Goal: Check status: Check status

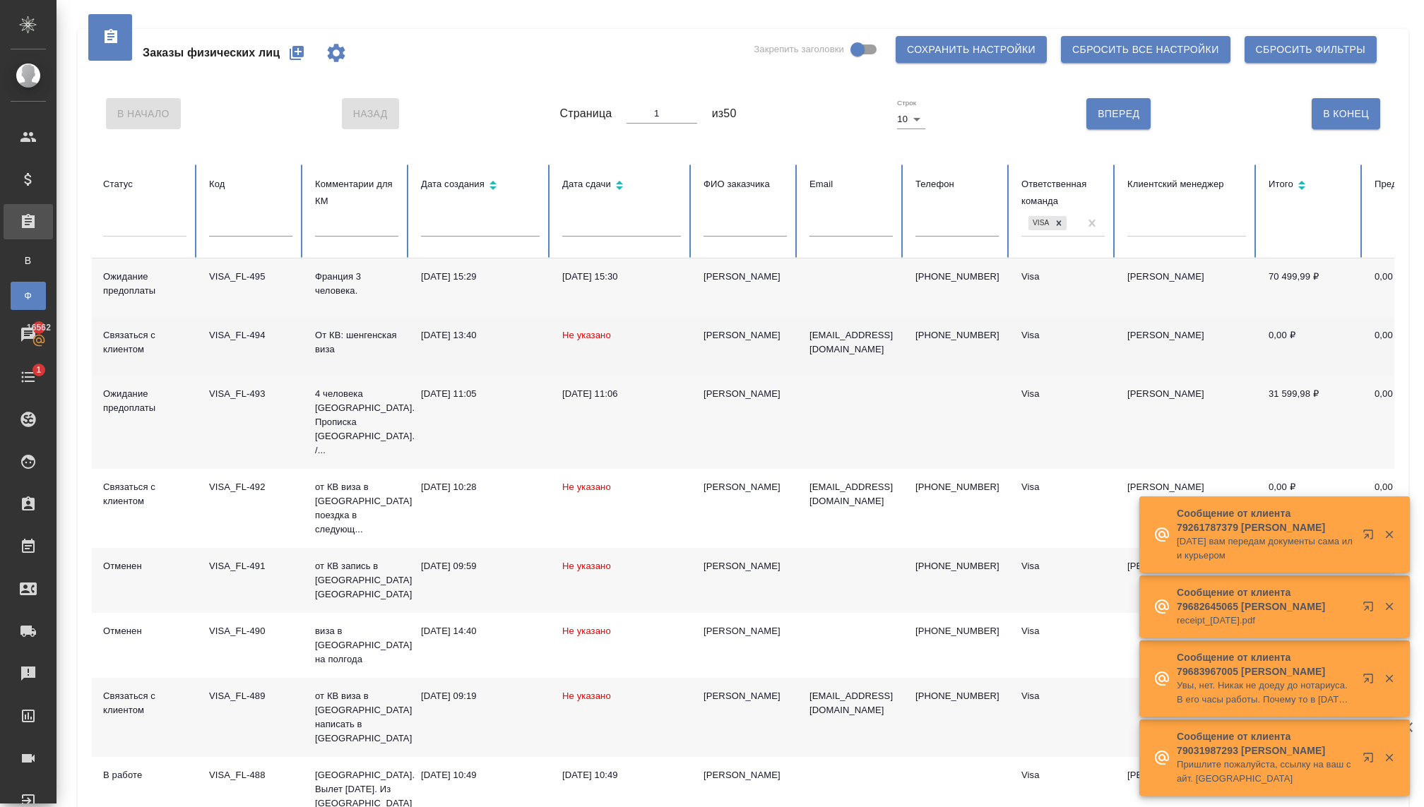
scroll to position [95, 0]
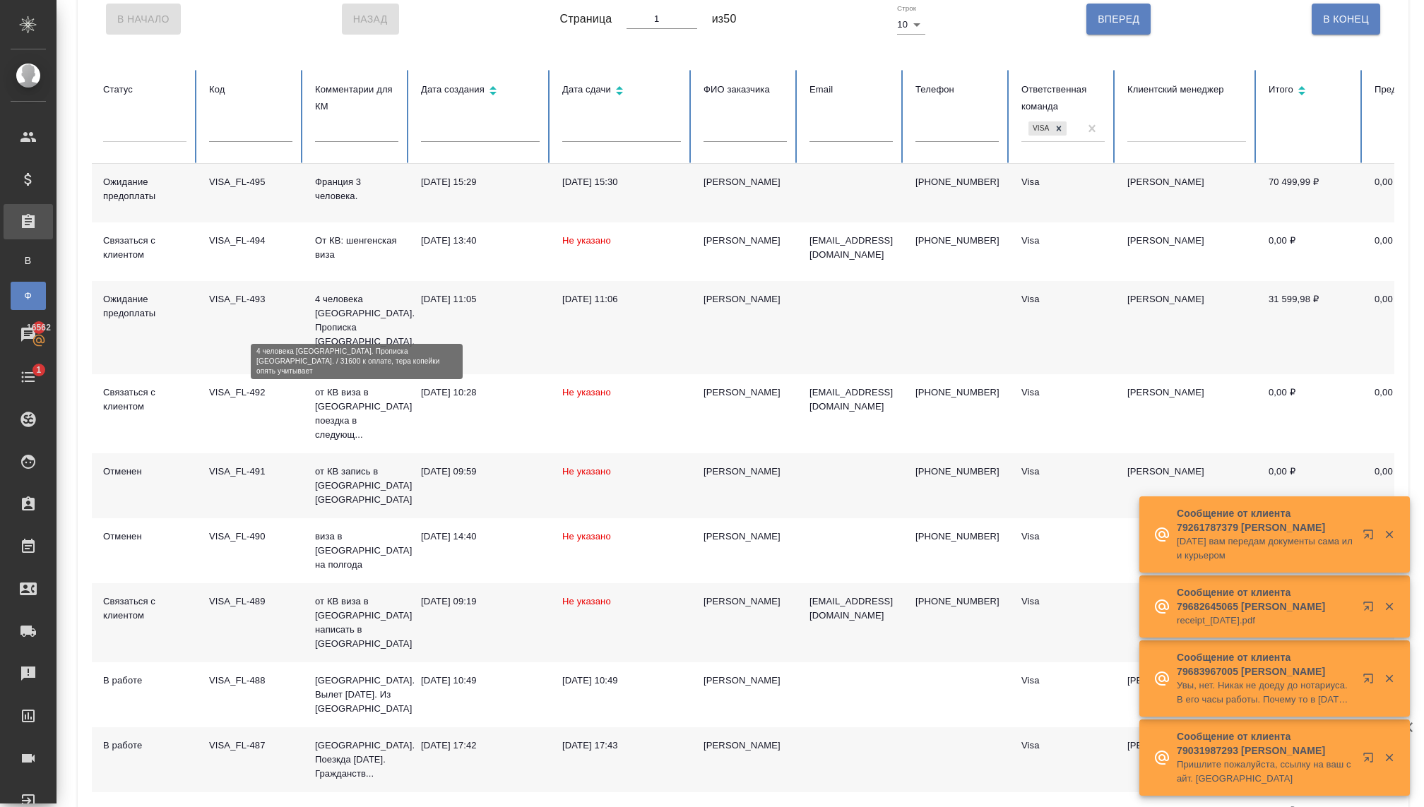
click at [351, 312] on p "4 человека [GEOGRAPHIC_DATA]. Прописка [GEOGRAPHIC_DATA]. /..." at bounding box center [356, 327] width 83 height 71
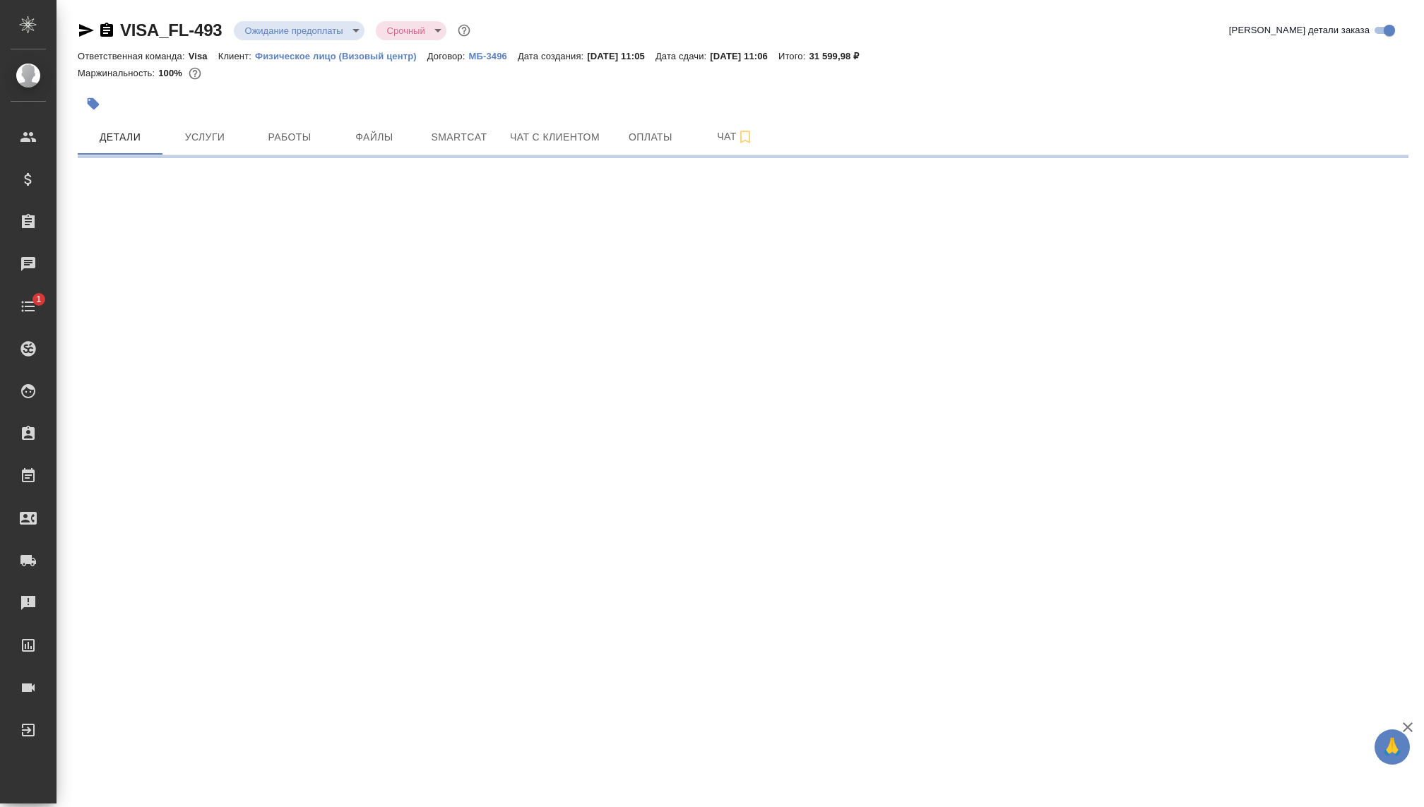
select select "RU"
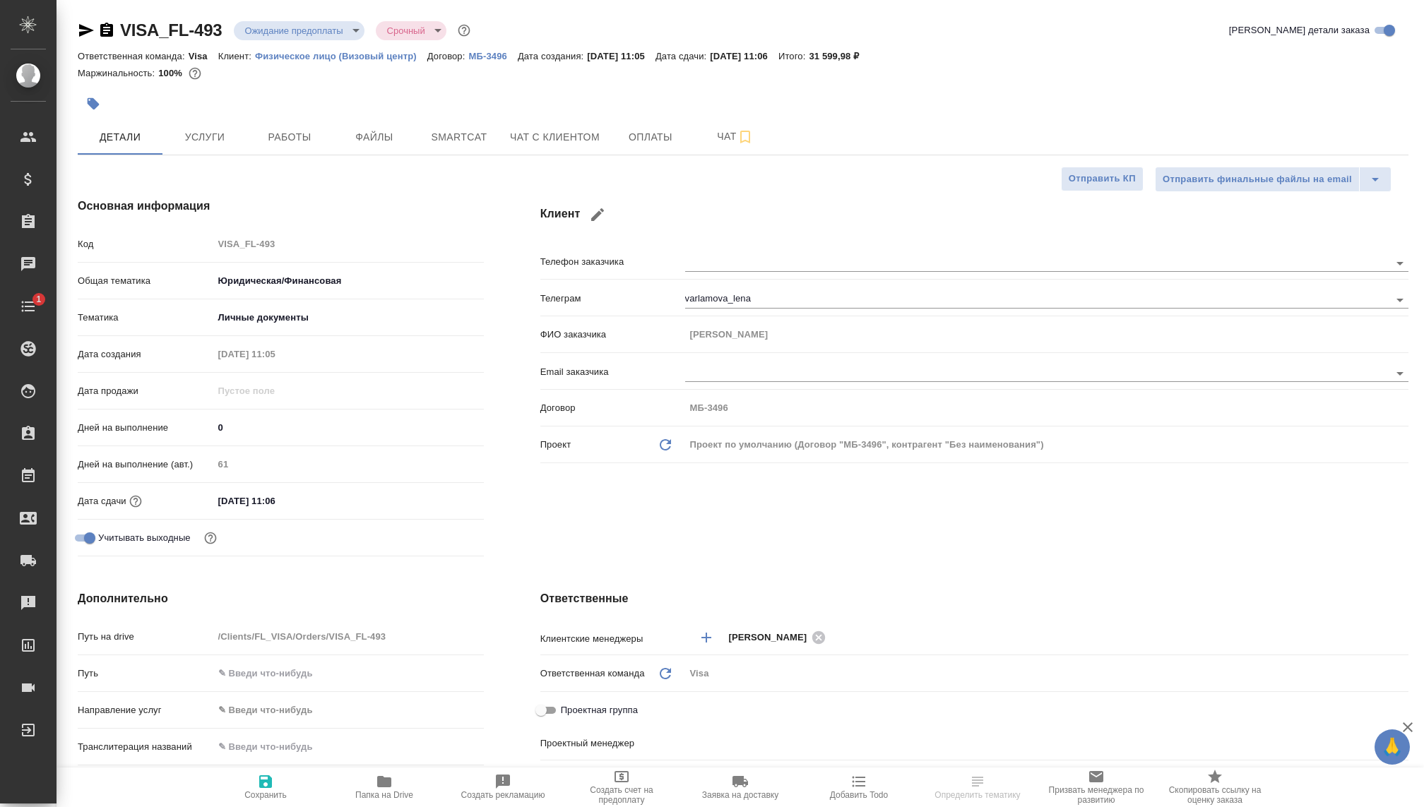
type textarea "x"
type input "[PERSON_NAME]"
type textarea "x"
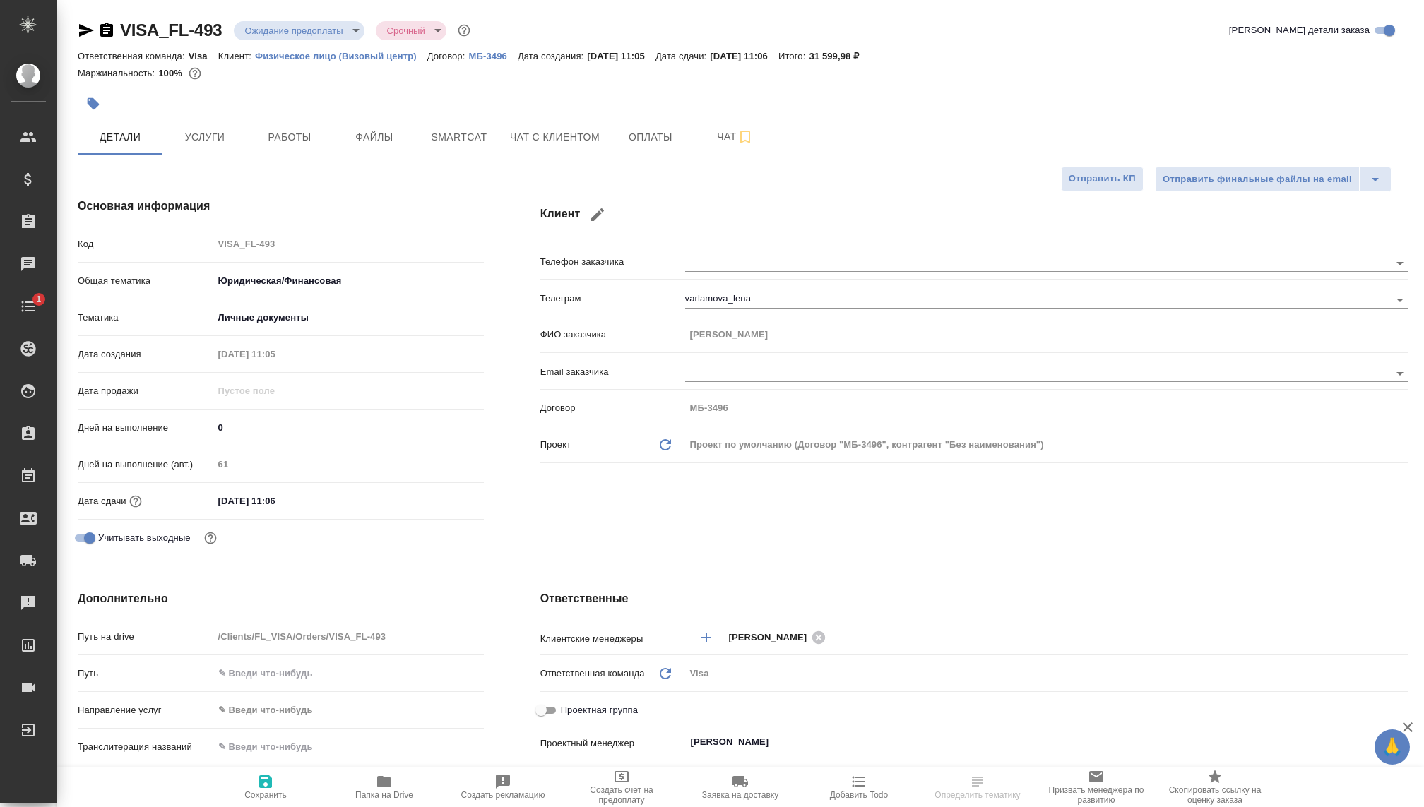
type textarea "x"
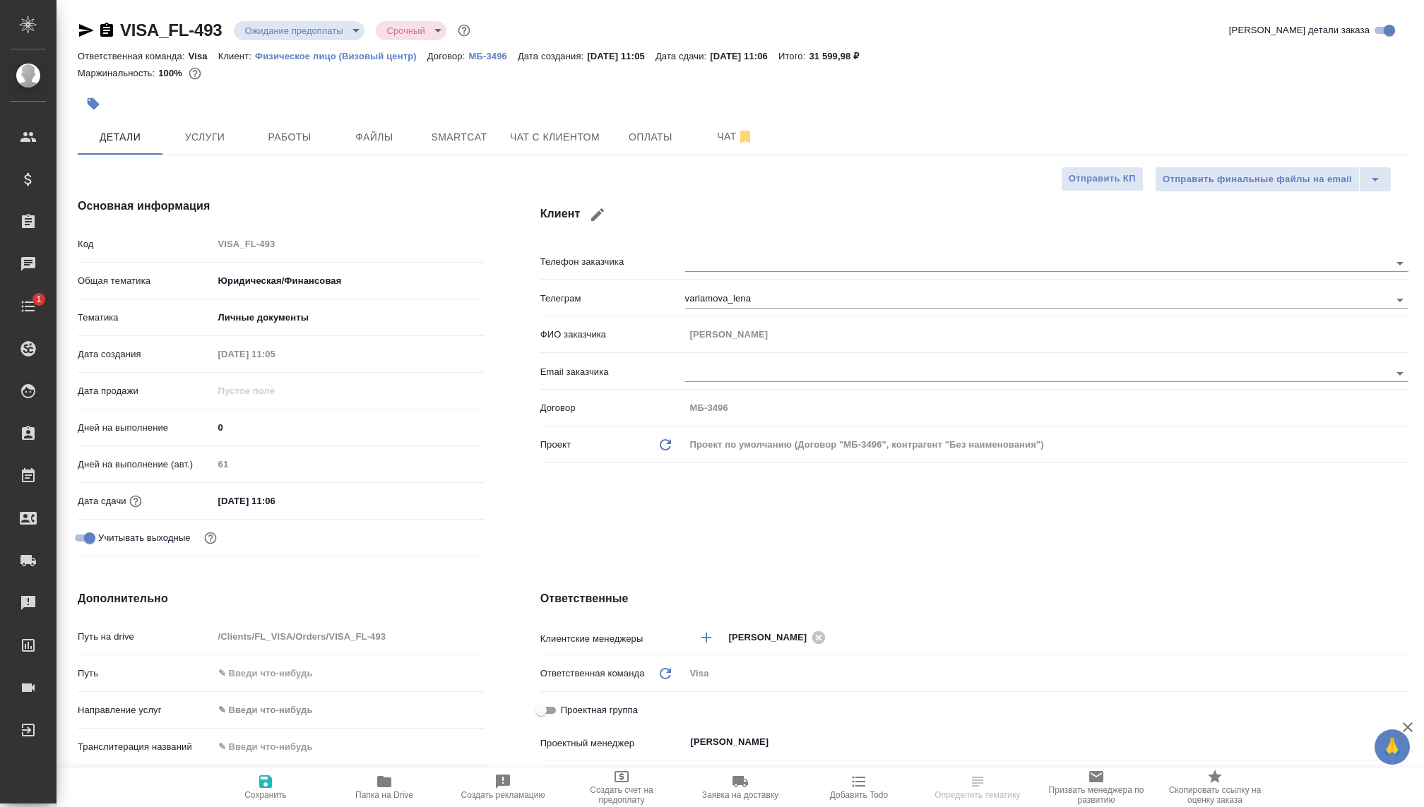
click at [298, 25] on body "🙏 .cls-1 fill:#fff; AWATERA [PERSON_NAME] Спецификации Заказы Чаты 1 Todo Проек…" at bounding box center [712, 403] width 1424 height 807
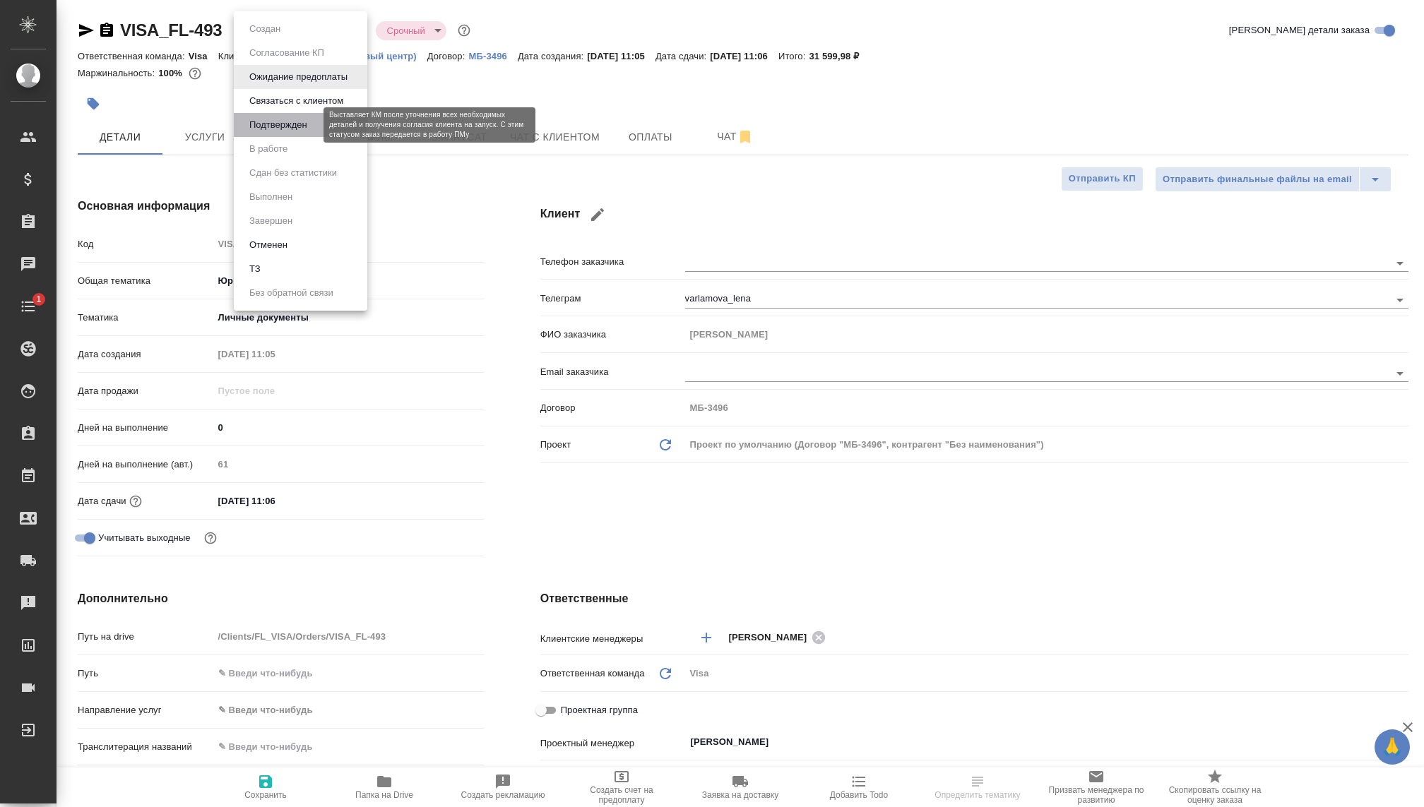
click at [297, 128] on button "Подтвержден" at bounding box center [278, 125] width 66 height 16
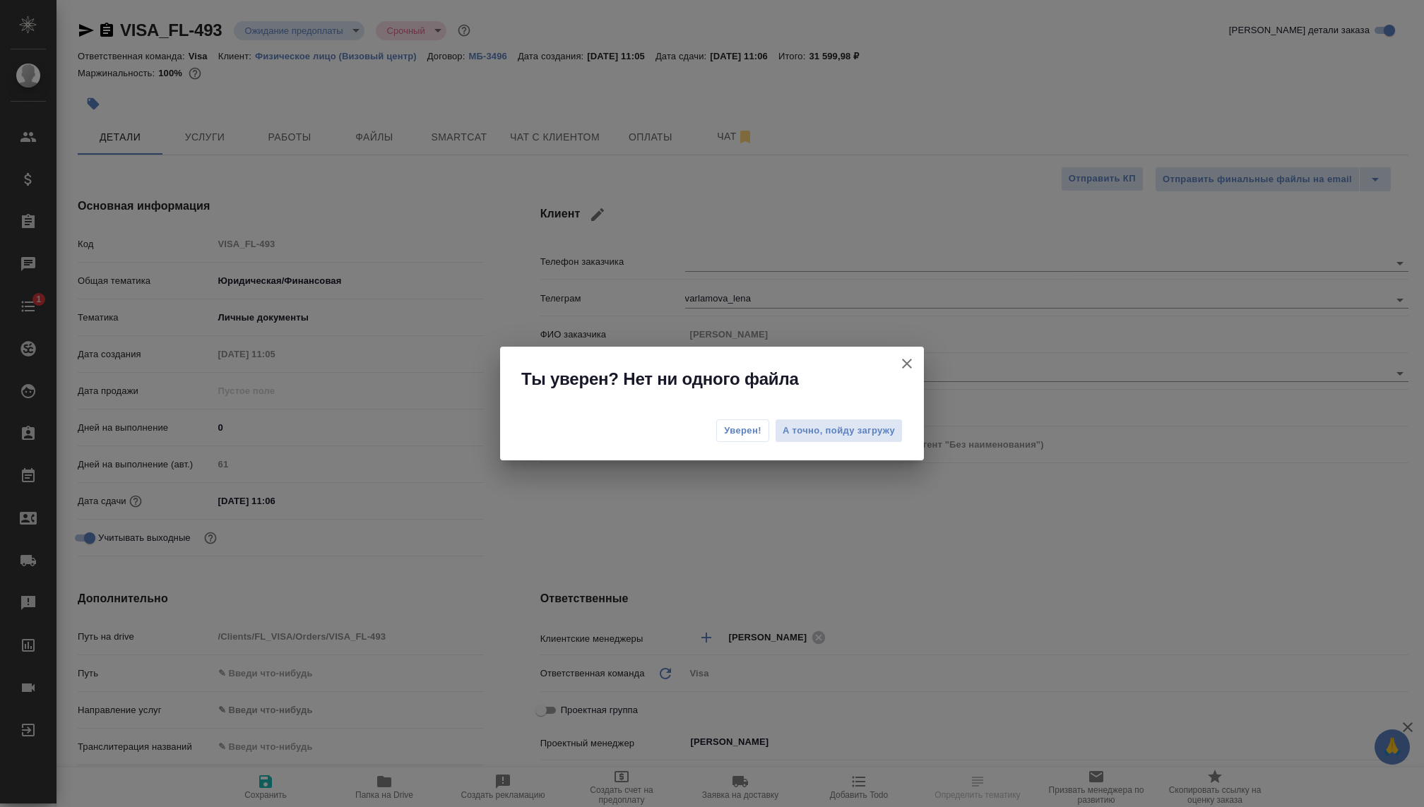
click at [736, 430] on span "Уверен!" at bounding box center [742, 431] width 37 height 14
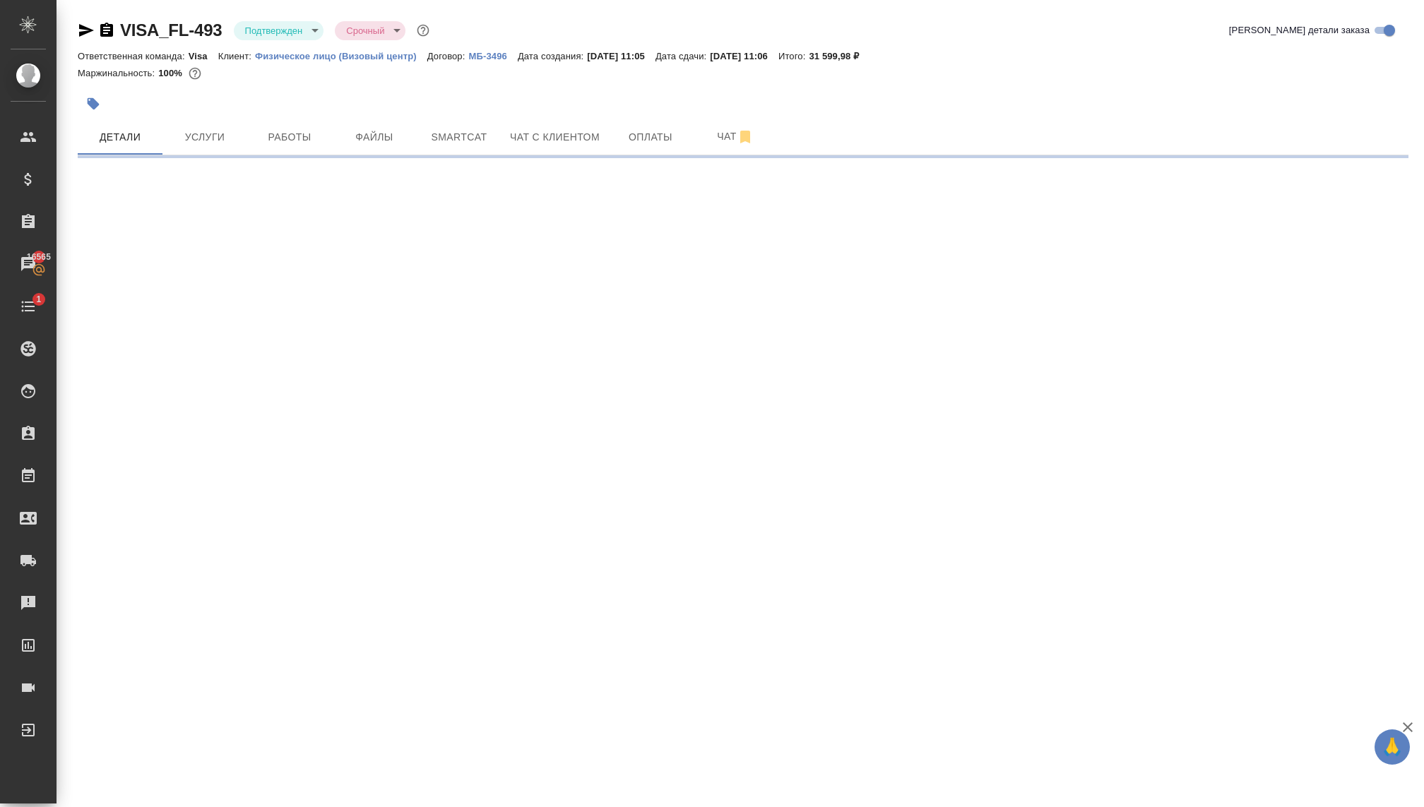
select select "RU"
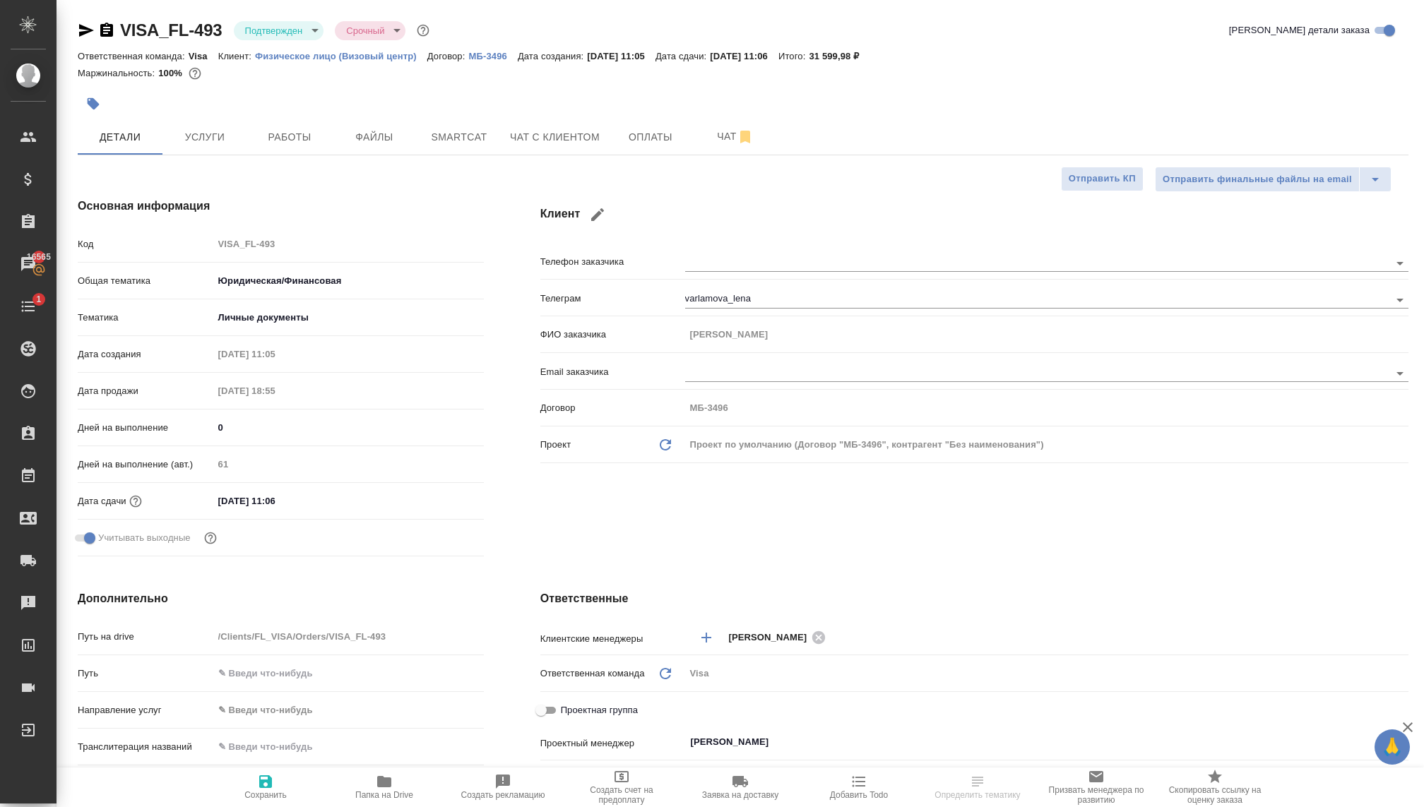
click at [300, 35] on body "🙏 .cls-1 fill:#fff; AWATERA [PERSON_NAME] Спецификации Заказы 16565 Чаты 1 Todo…" at bounding box center [712, 403] width 1424 height 807
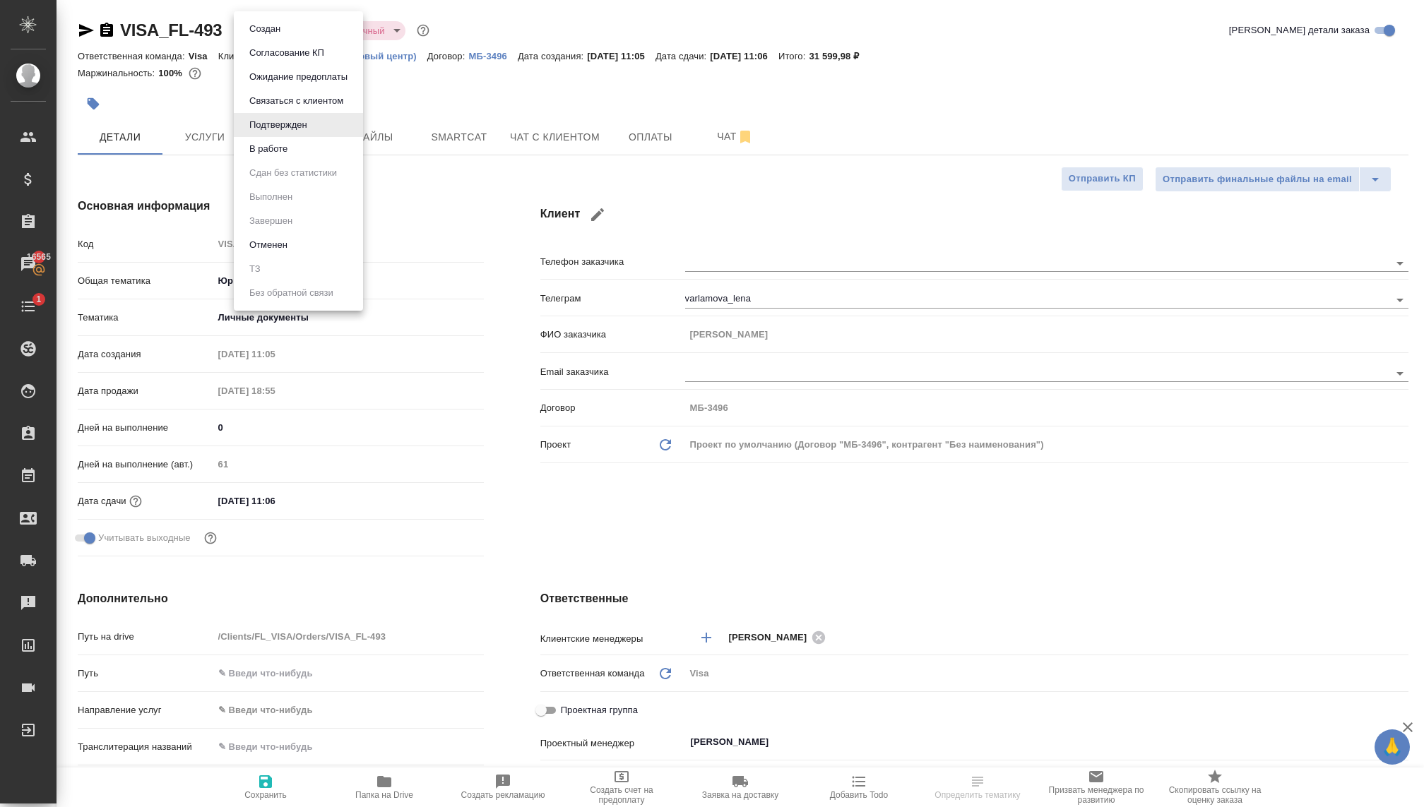
click at [294, 154] on li "В работе" at bounding box center [298, 149] width 129 height 24
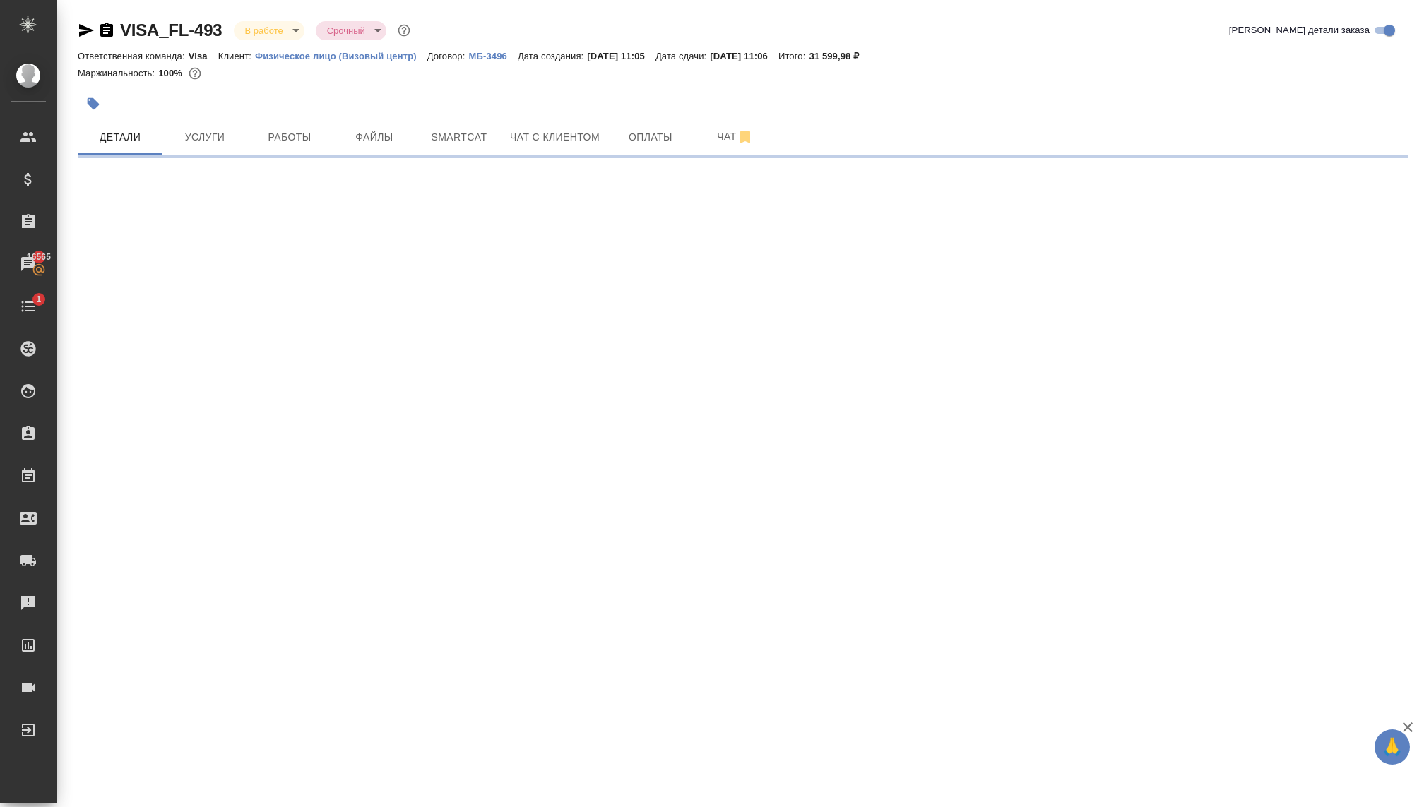
select select "RU"
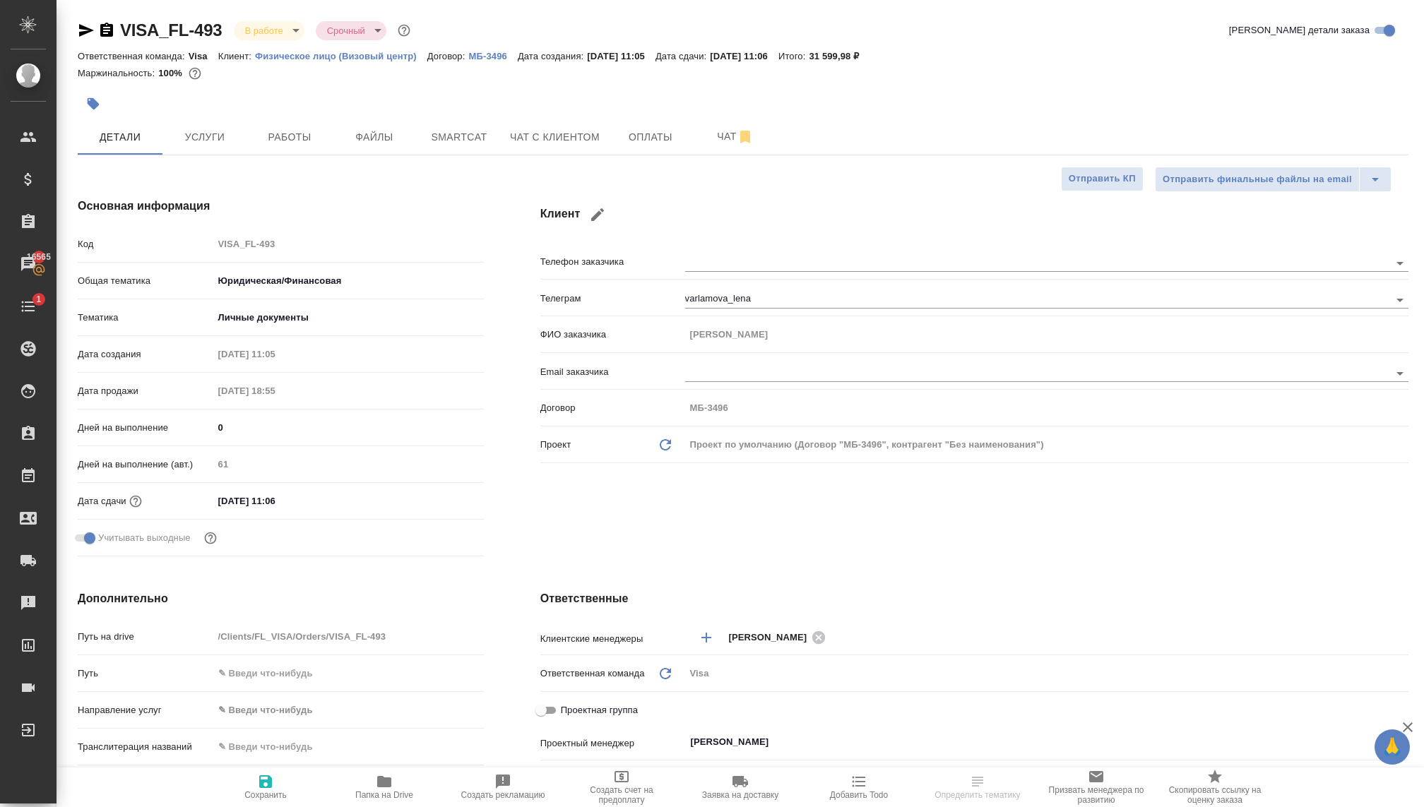
type textarea "x"
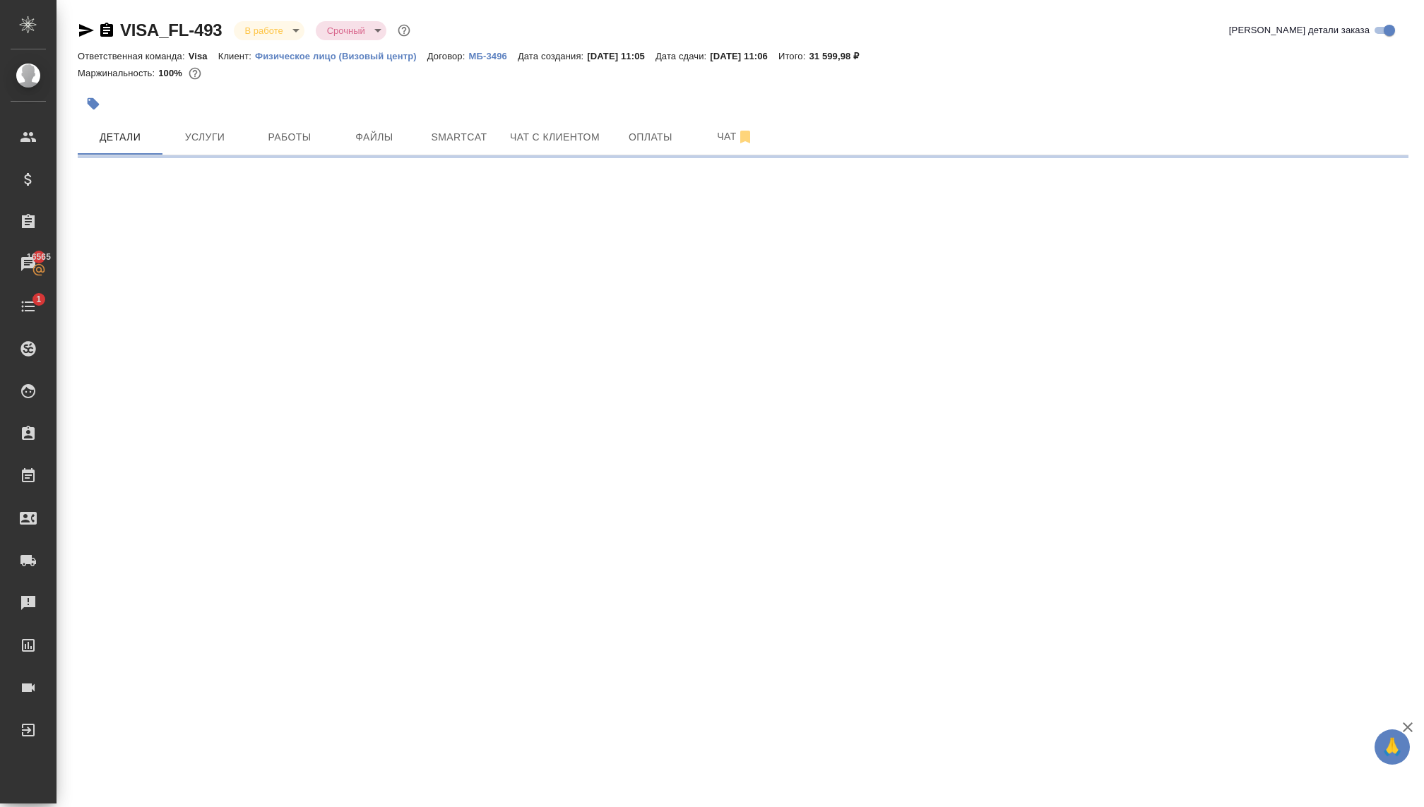
select select "RU"
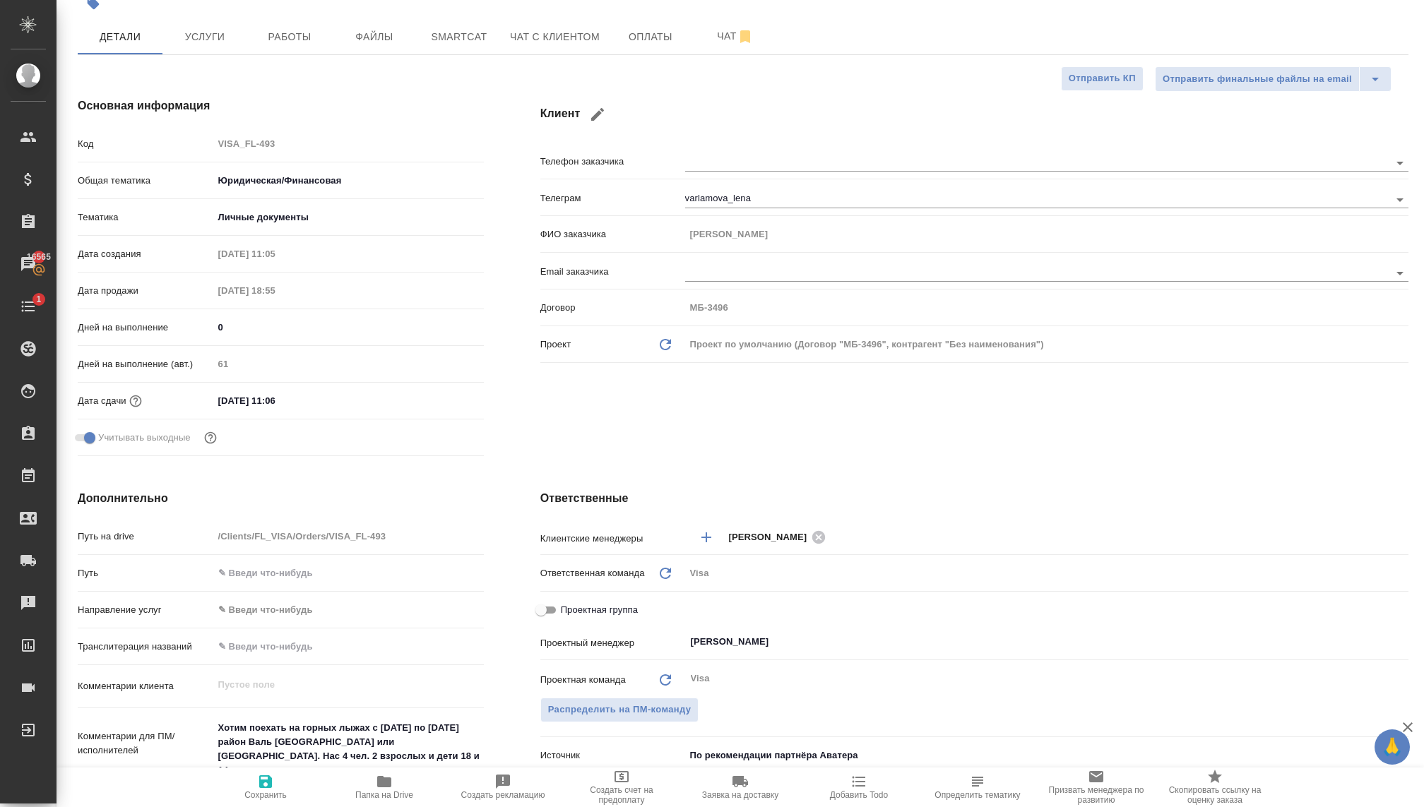
scroll to position [66, 0]
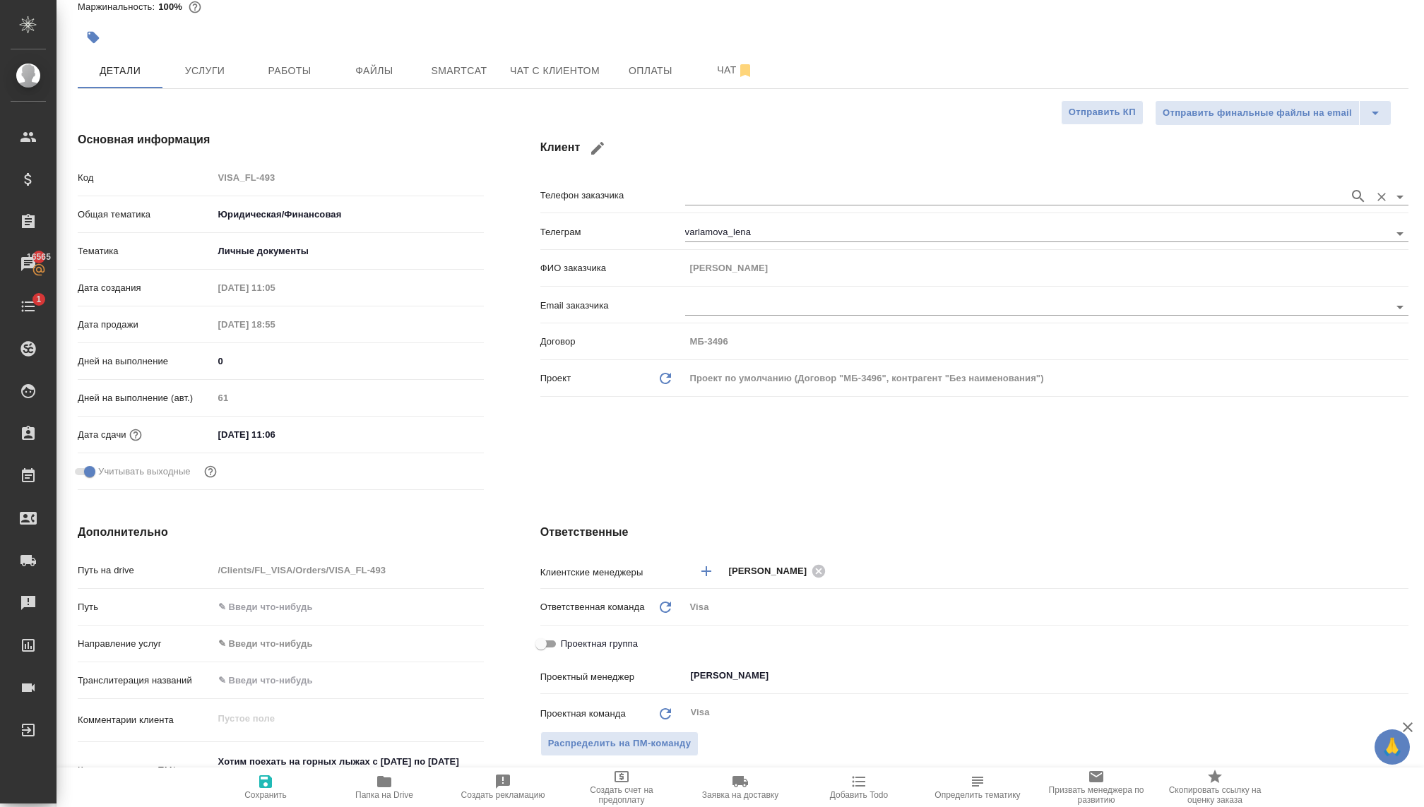
click at [690, 197] on input "text" at bounding box center [1013, 196] width 657 height 17
click at [563, 441] on div "Клиент Телефон заказчика [PERSON_NAME] [PERSON_NAME] заказчика [PERSON_NAME] за…" at bounding box center [974, 313] width 924 height 421
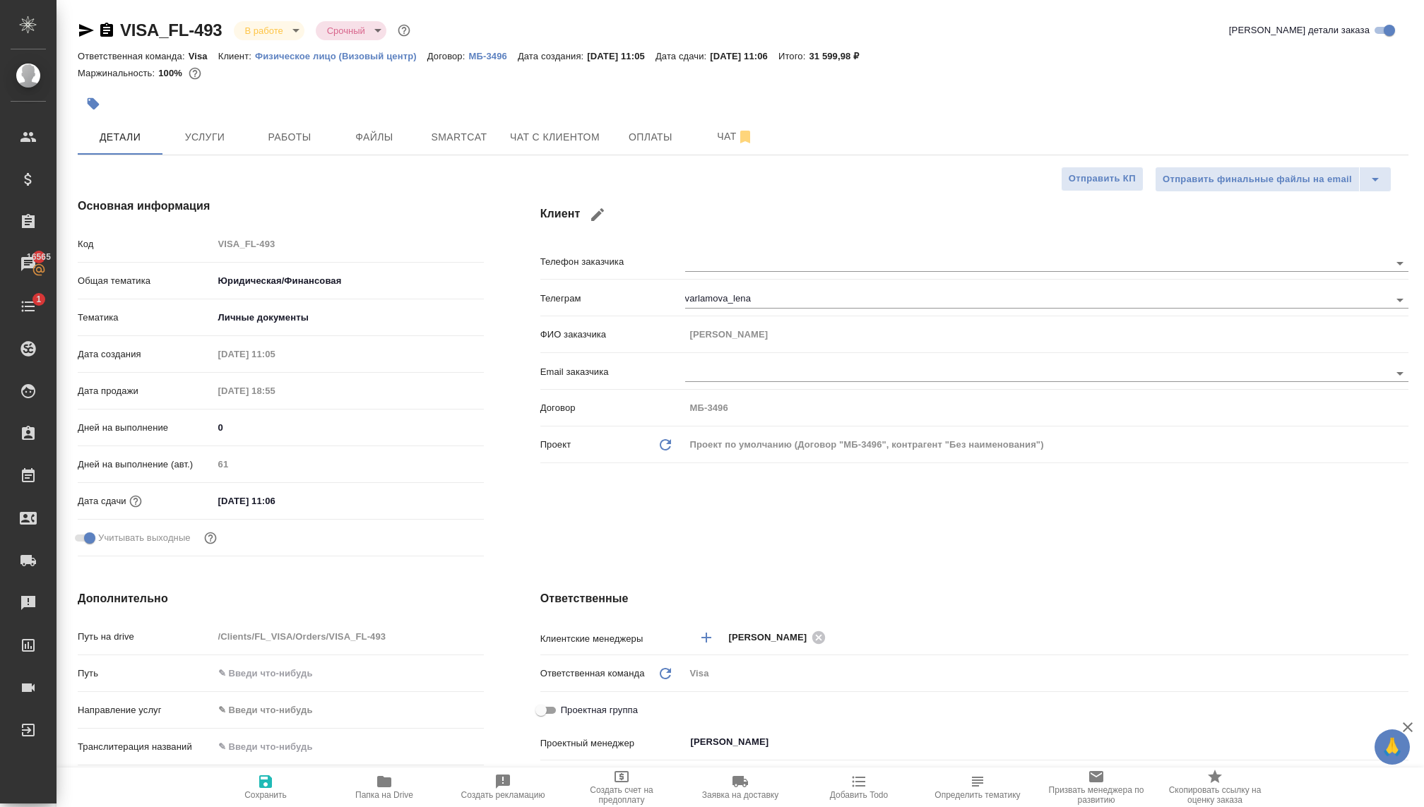
scroll to position [0, 0]
click at [232, 136] on span "Услуги" at bounding box center [205, 138] width 68 height 18
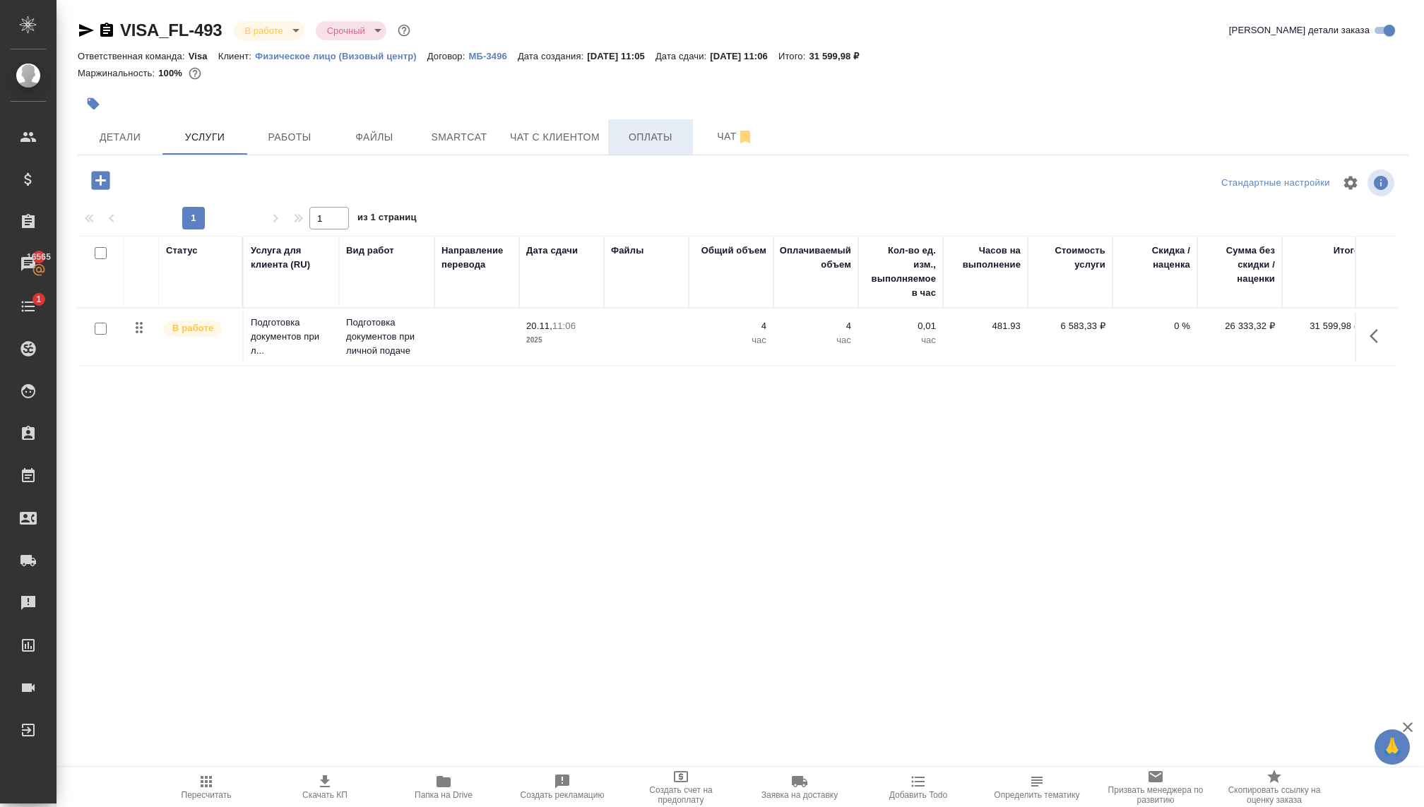
click at [621, 140] on span "Оплаты" at bounding box center [650, 138] width 68 height 18
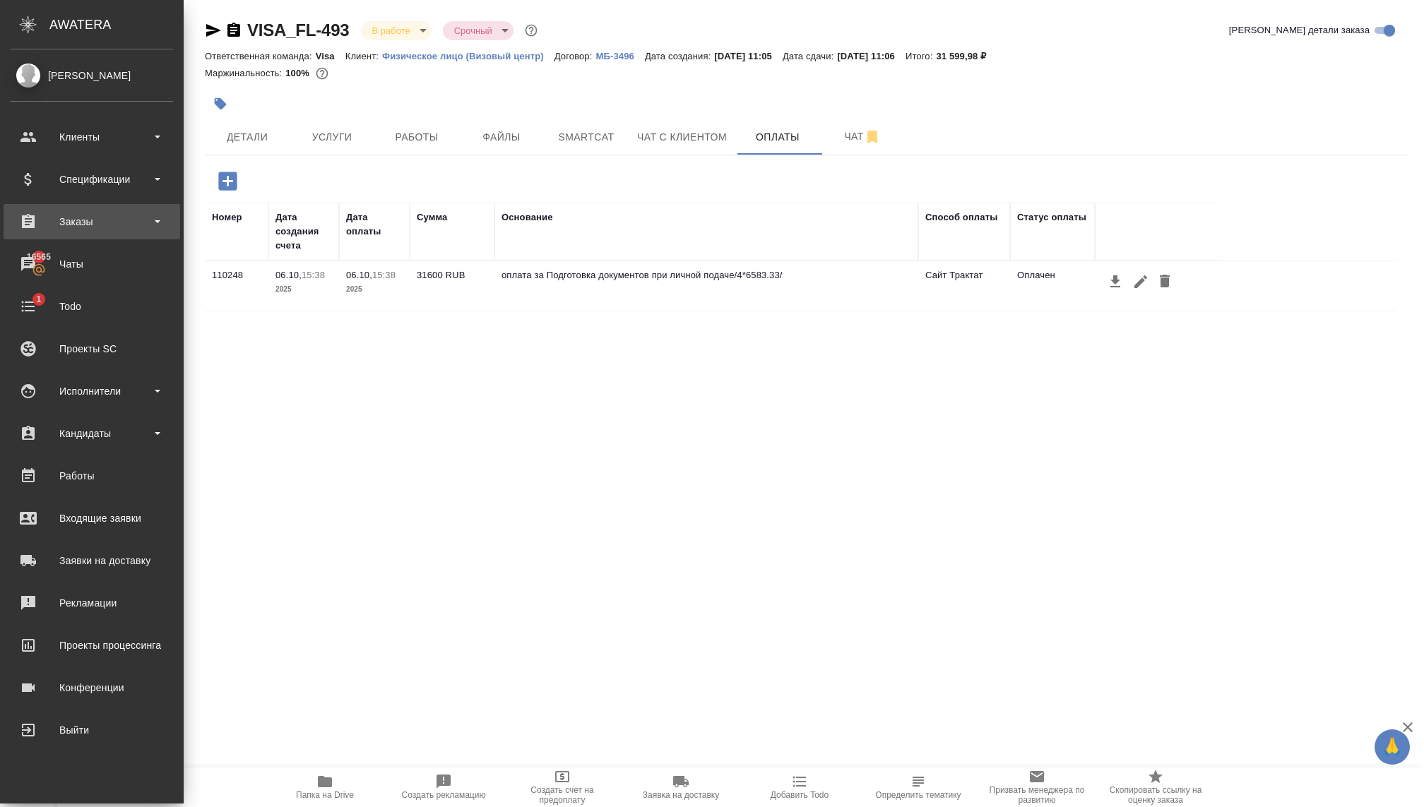
click at [54, 222] on div "Заказы" at bounding box center [92, 221] width 162 height 21
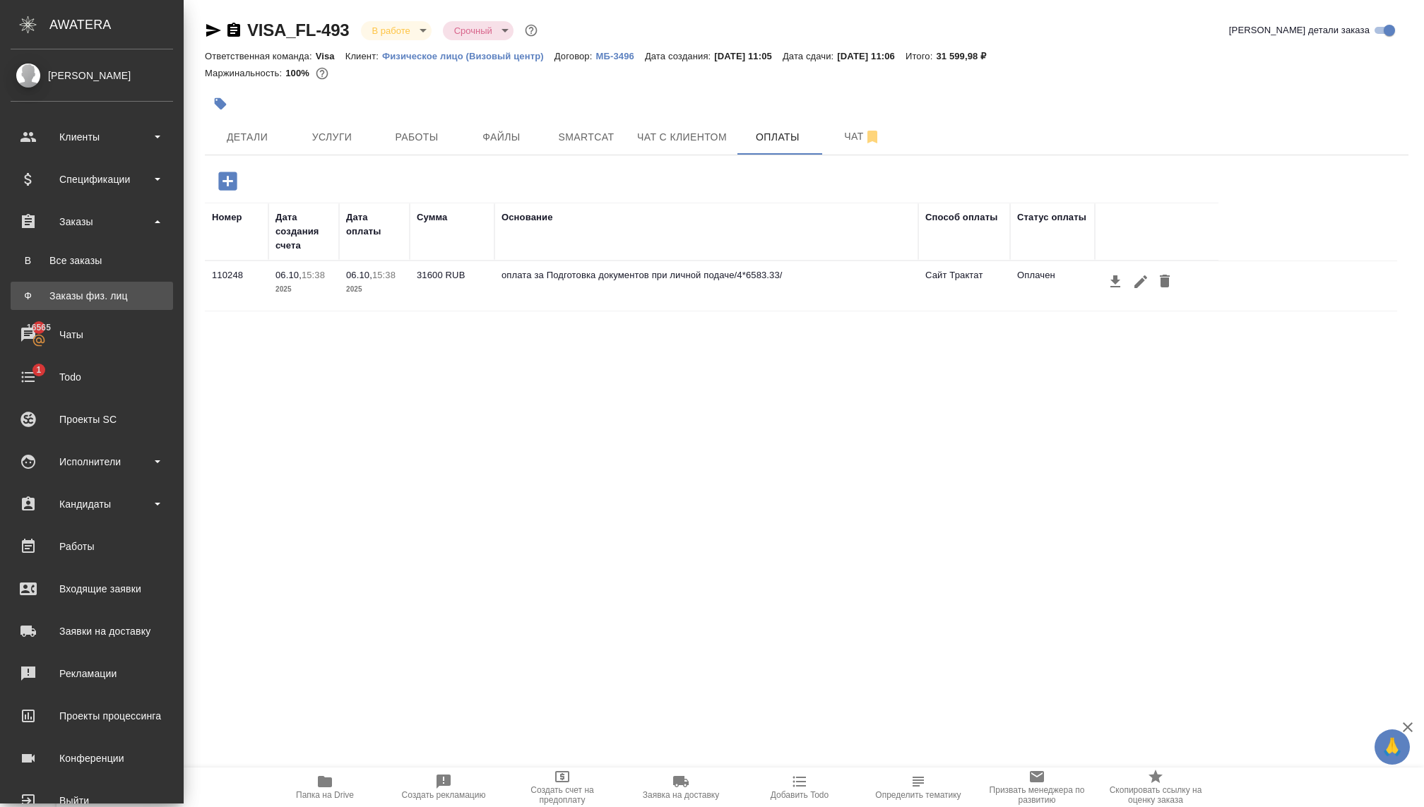
click at [83, 295] on div "Заказы физ. лиц" at bounding box center [92, 296] width 148 height 14
